Goal: Task Accomplishment & Management: Manage account settings

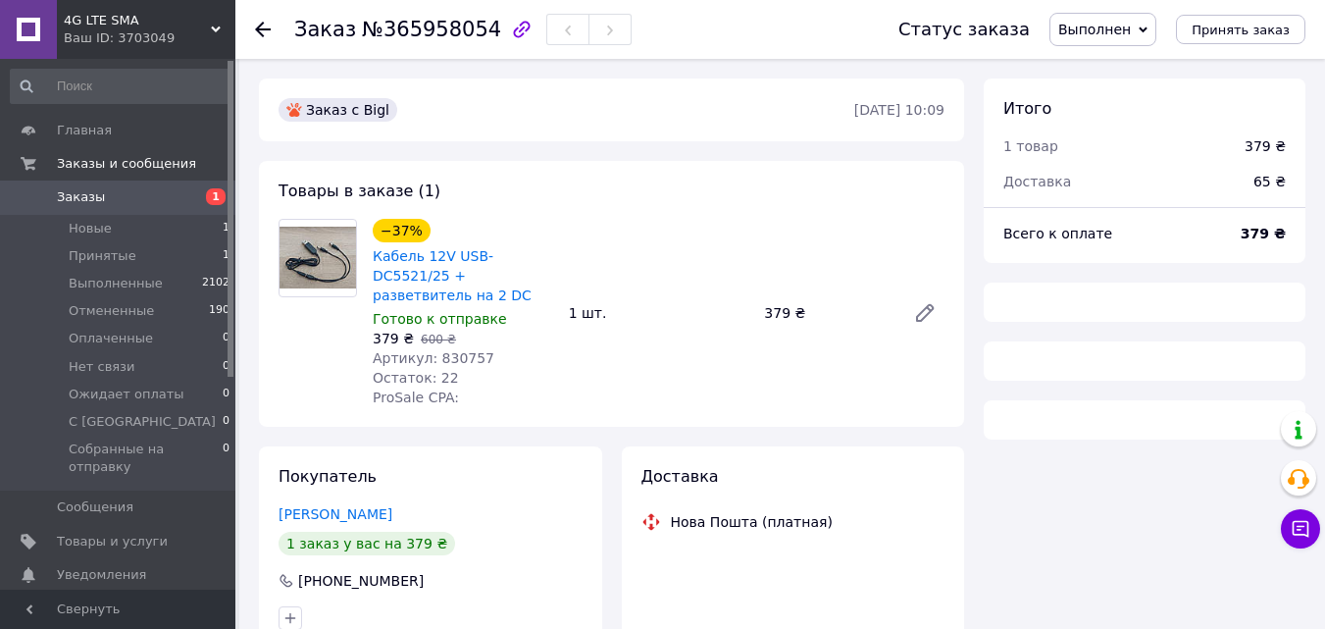
scroll to position [216, 0]
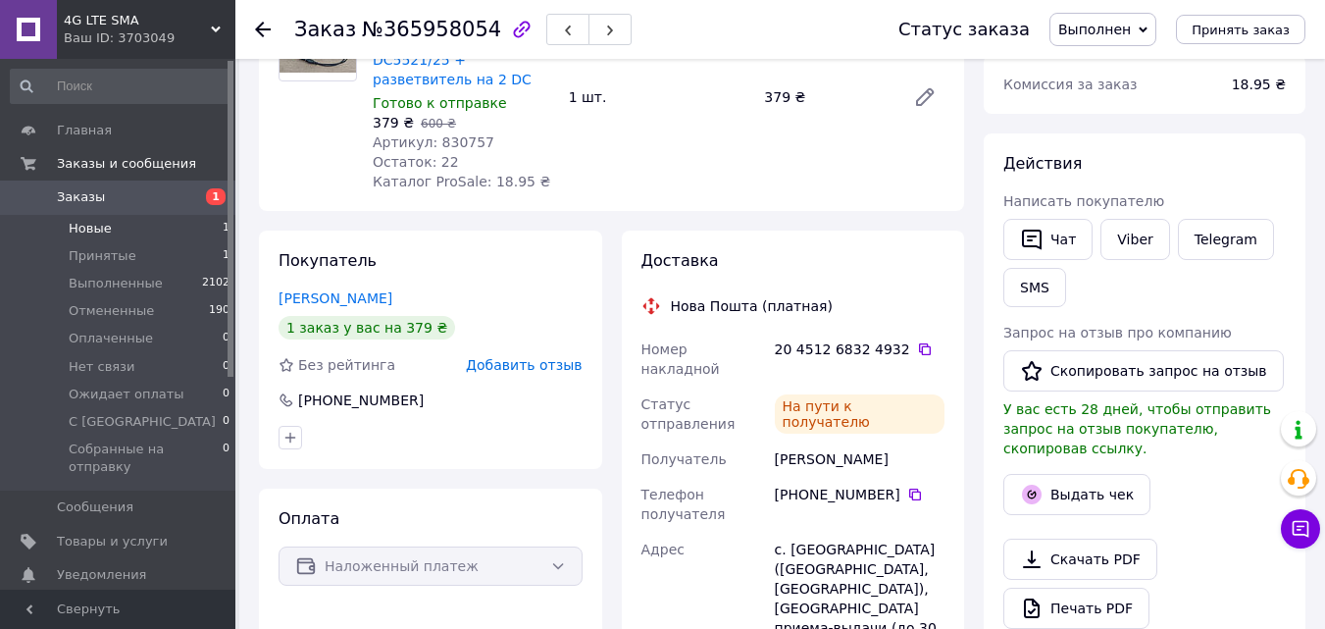
click at [181, 222] on li "Новые 1" at bounding box center [120, 228] width 241 height 27
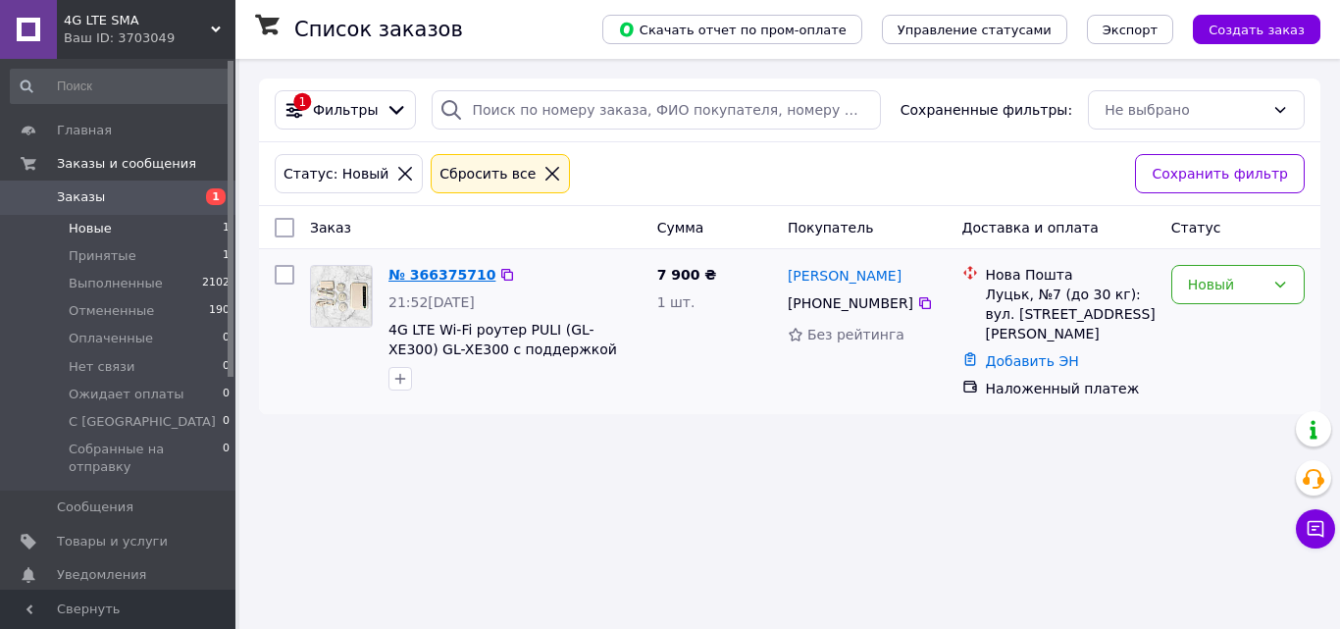
click at [457, 275] on link "№ 366375710" at bounding box center [441, 275] width 107 height 16
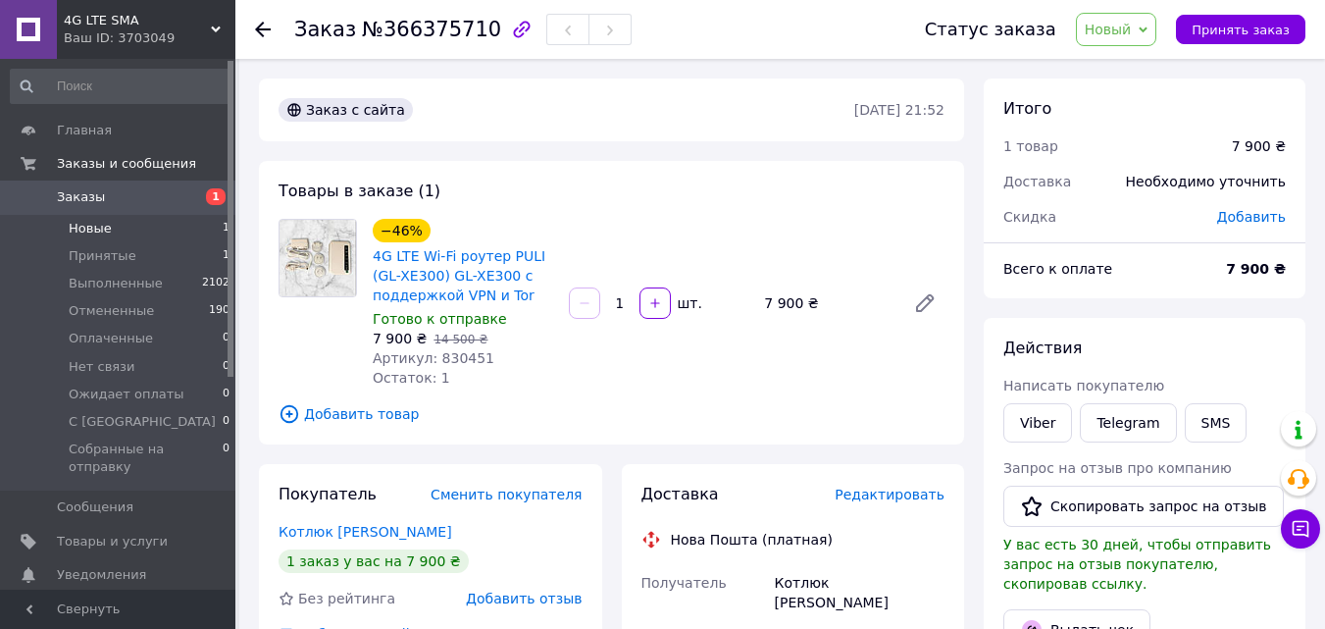
click at [197, 225] on li "Новые 1" at bounding box center [120, 228] width 241 height 27
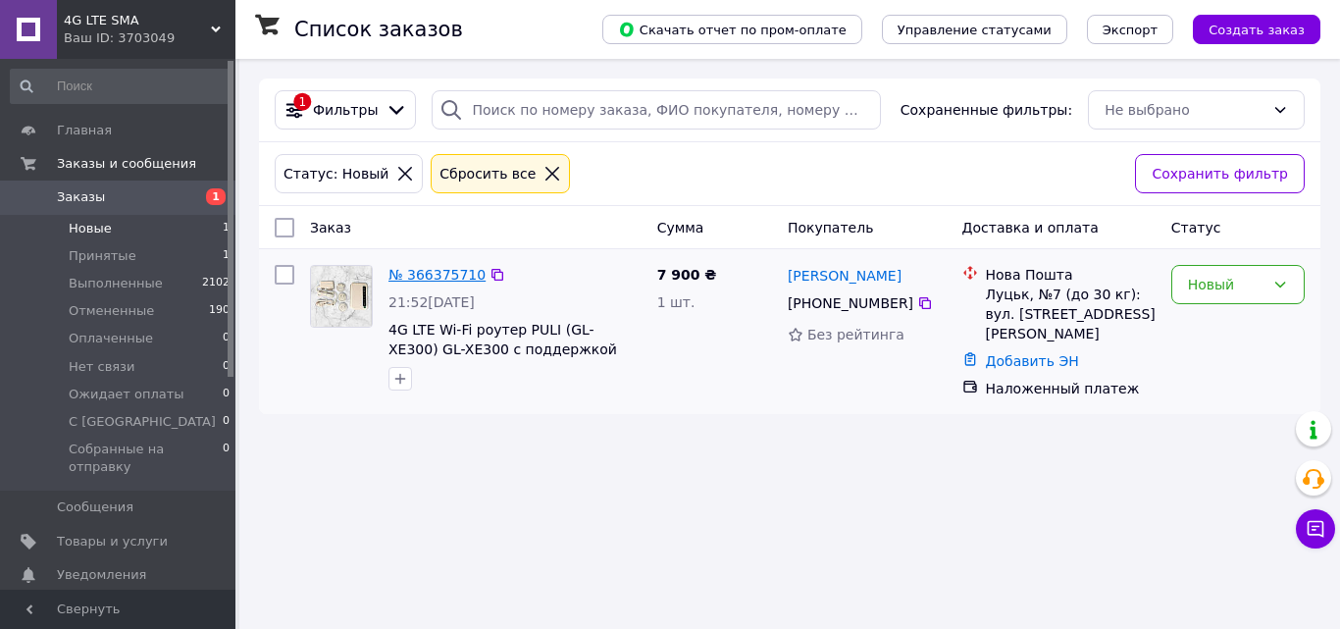
click at [457, 274] on link "№ 366375710" at bounding box center [436, 275] width 97 height 16
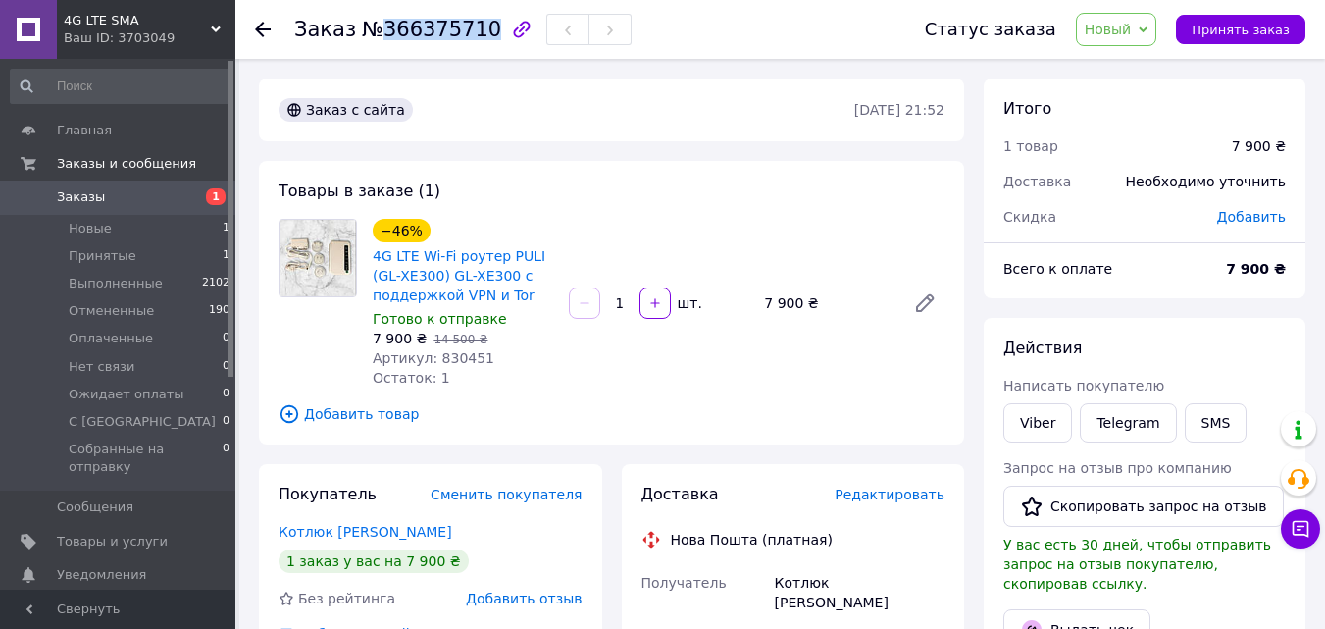
drag, startPoint x: 376, startPoint y: 31, endPoint x: 474, endPoint y: 27, distance: 98.1
click at [474, 27] on span "№366375710" at bounding box center [431, 30] width 139 height 24
copy span "366375710"
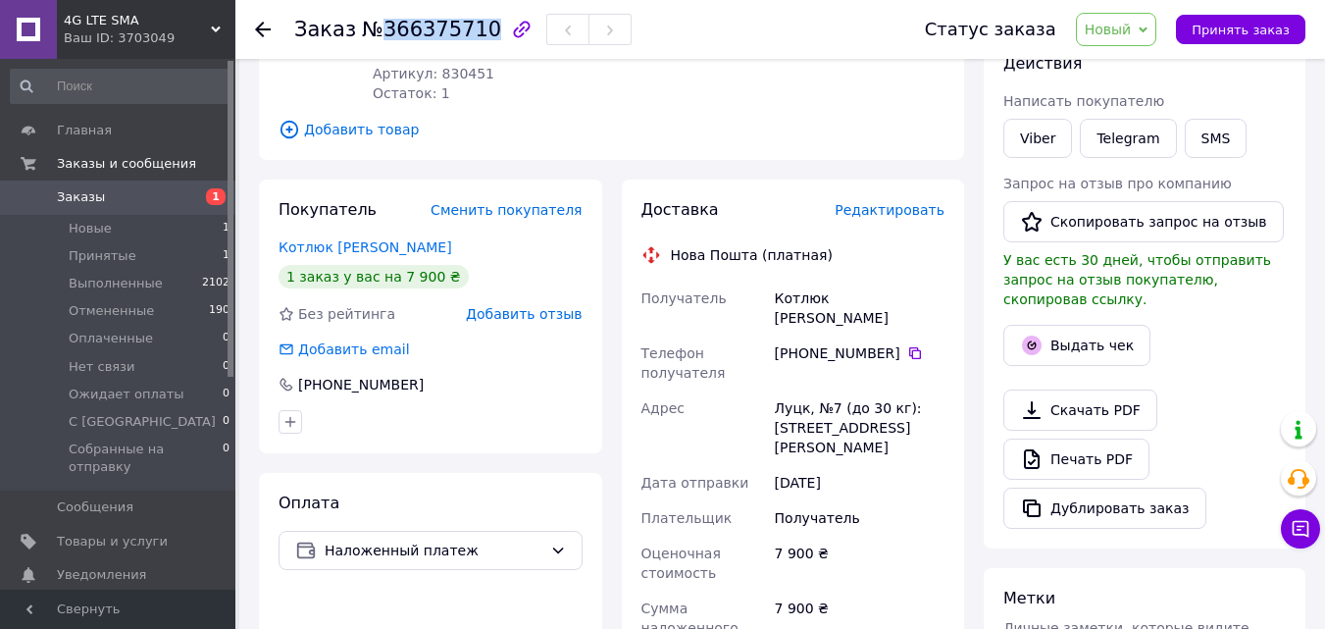
scroll to position [294, 0]
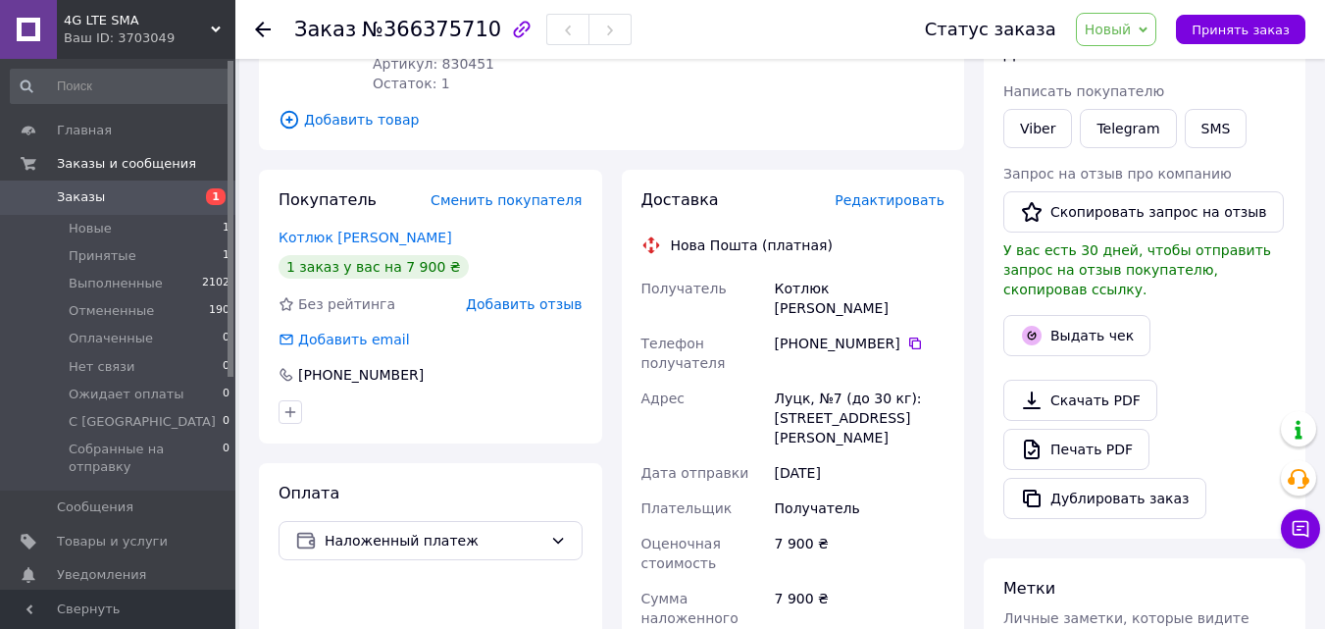
click at [781, 285] on div "Котлюк [PERSON_NAME]" at bounding box center [859, 298] width 177 height 55
drag, startPoint x: 774, startPoint y: 287, endPoint x: 889, endPoint y: 287, distance: 115.7
click at [889, 287] on div "Котлюк [PERSON_NAME]" at bounding box center [859, 298] width 177 height 55
copy div "Котлюк [PERSON_NAME]"
click at [907, 335] on icon at bounding box center [915, 343] width 16 height 16
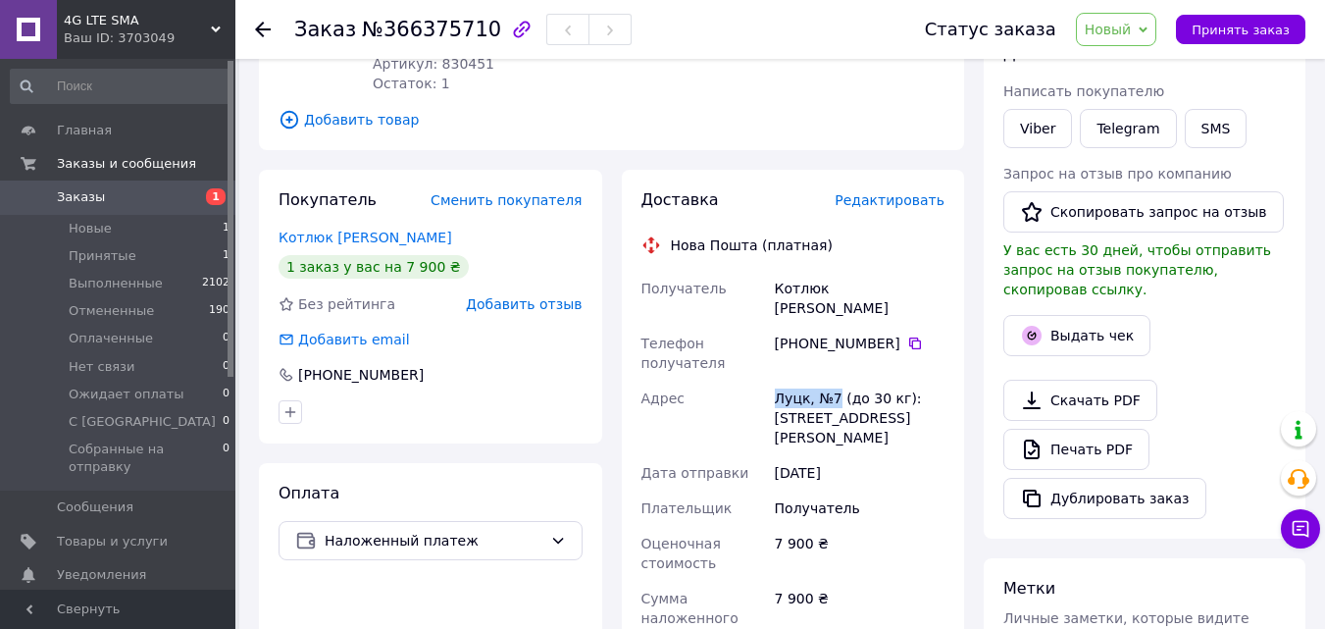
drag, startPoint x: 771, startPoint y: 376, endPoint x: 834, endPoint y: 377, distance: 62.8
click at [834, 380] on div "Луцк, №7 (до 30 кг): [STREET_ADDRESS][PERSON_NAME]" at bounding box center [859, 417] width 177 height 75
copy div "Луцк, №7"
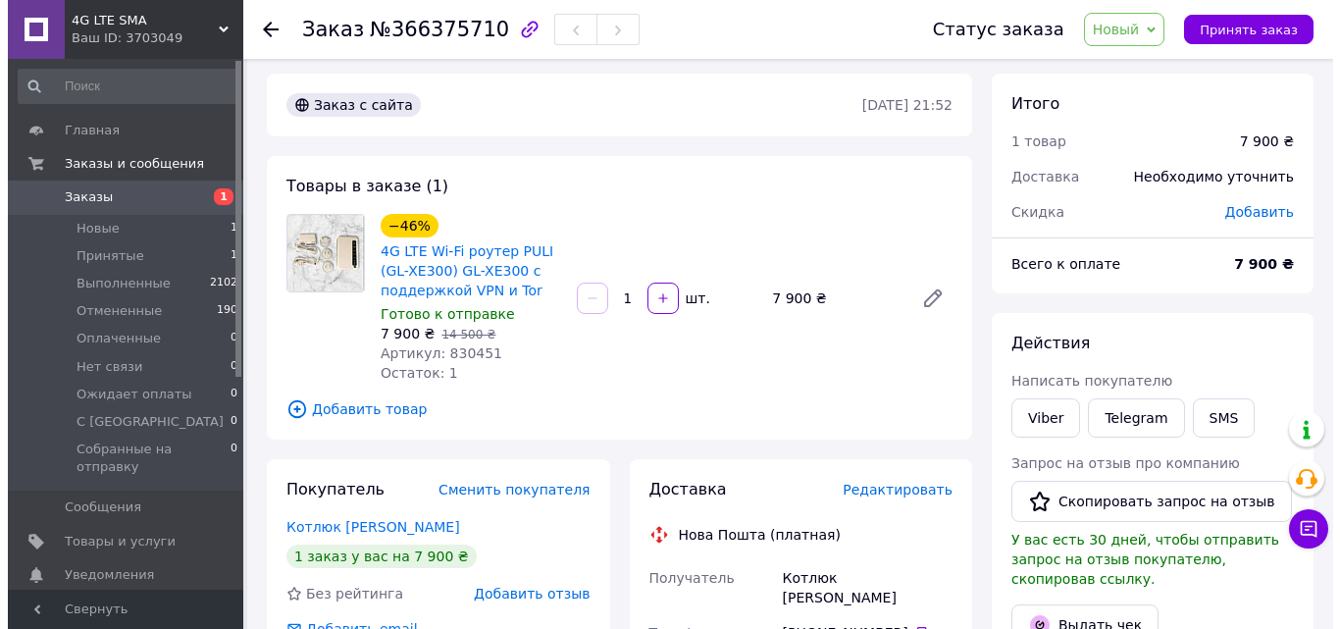
scroll to position [0, 0]
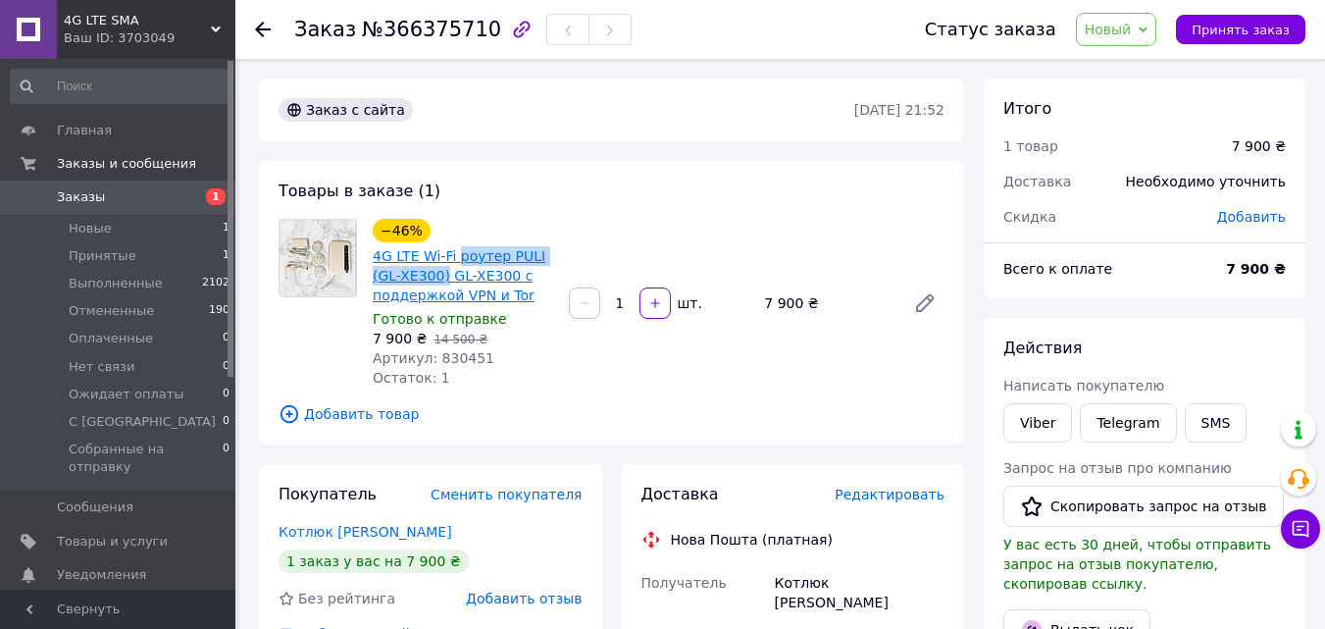
drag, startPoint x: 454, startPoint y: 239, endPoint x: 440, endPoint y: 277, distance: 39.7
click at [440, 277] on div "−46% 4G LTE Wi-Fi роутер PULI (GL-XE300) GL-XE300 с поддержкой VPN и Tor" at bounding box center [463, 262] width 184 height 90
copy link "роутер PULI (GL-XE300)"
click at [162, 254] on li "Принятые 1" at bounding box center [120, 255] width 241 height 27
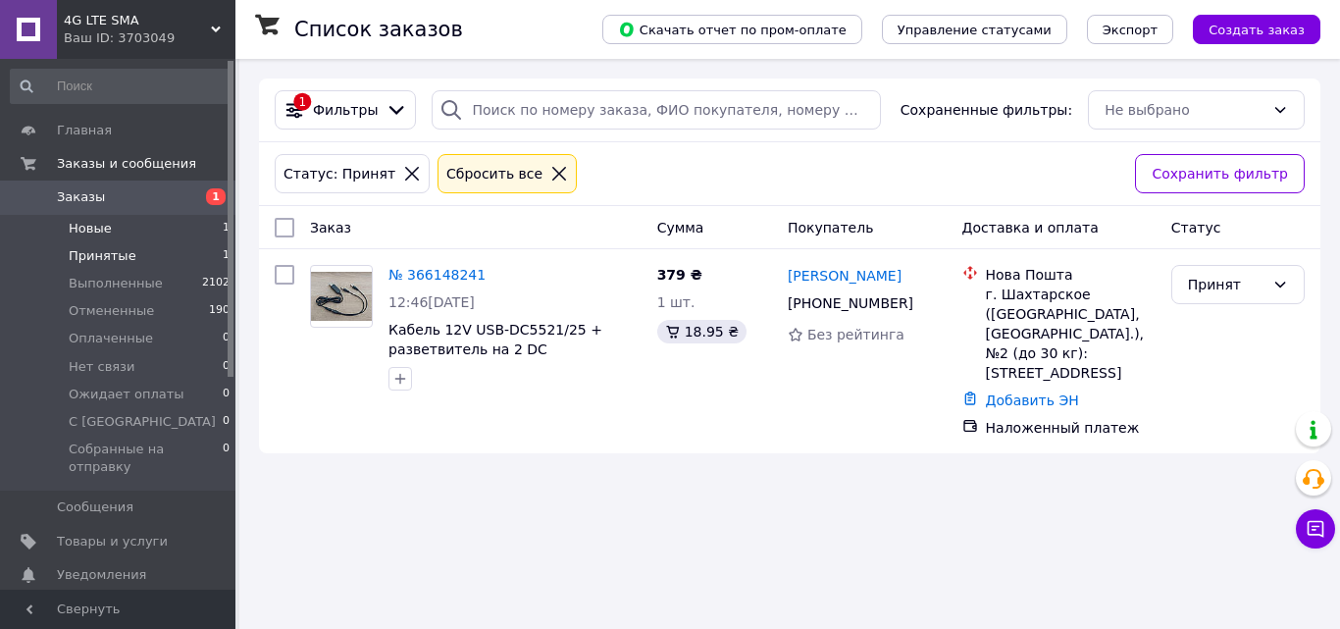
click at [158, 231] on li "Новые 1" at bounding box center [120, 228] width 241 height 27
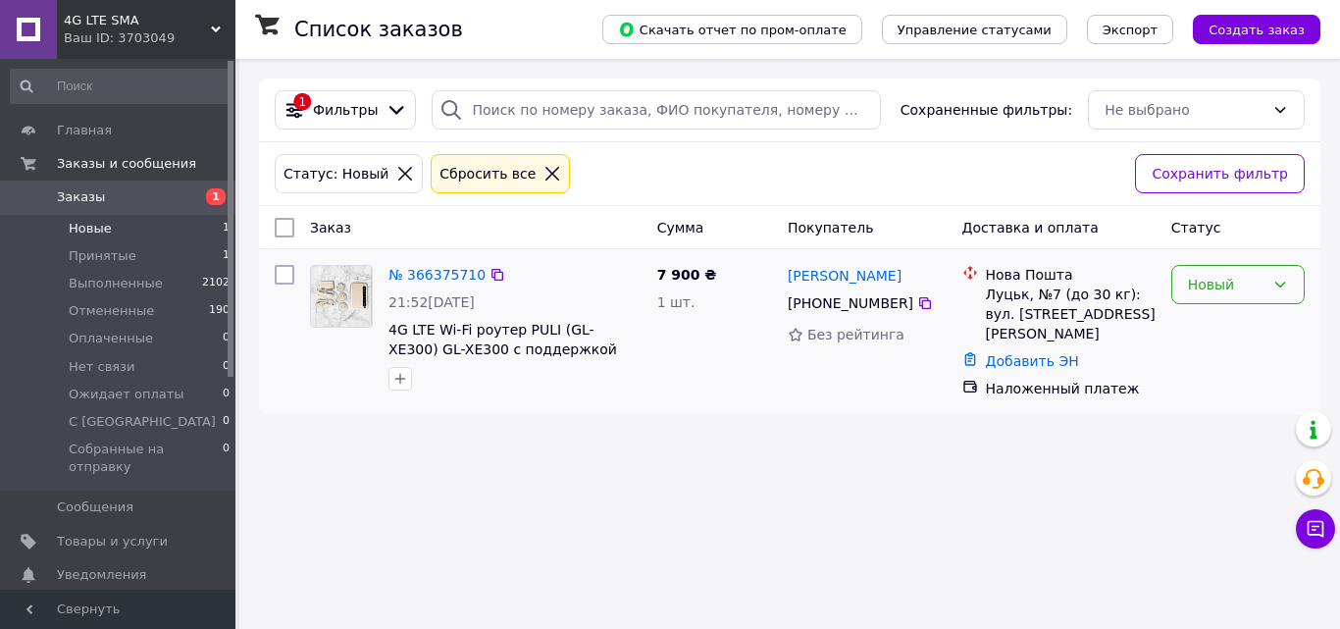
click at [1279, 286] on icon at bounding box center [1280, 284] width 11 height 6
click at [1228, 330] on li "Принят" at bounding box center [1237, 327] width 131 height 35
